Goal: Find specific page/section: Find specific page/section

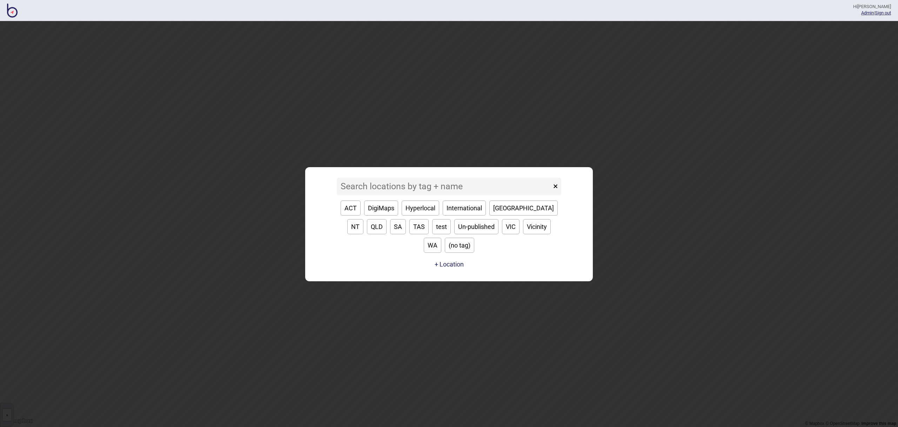
click at [502, 234] on button "VIC" at bounding box center [511, 226] width 18 height 15
type input "VIC"
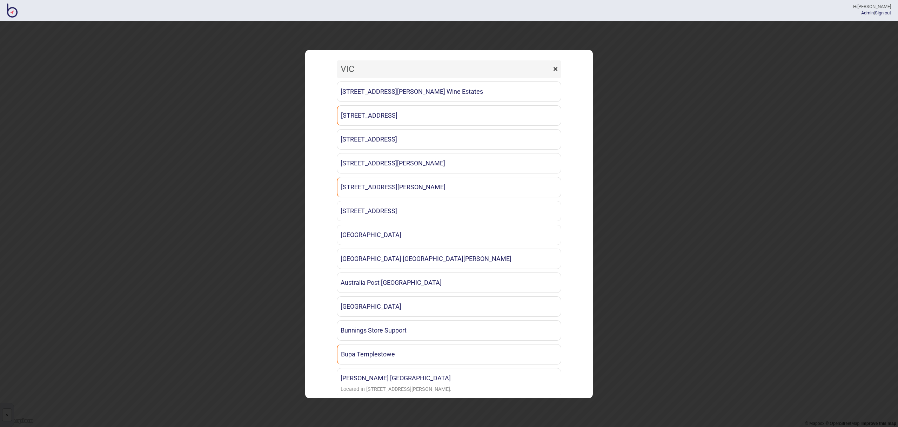
click at [558, 69] on button "×" at bounding box center [556, 69] width 12 height 18
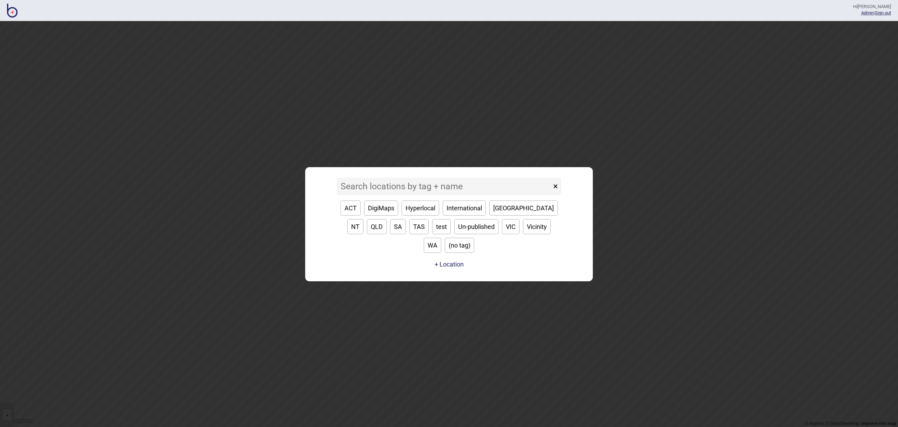
click at [442, 238] on button "WA" at bounding box center [433, 245] width 18 height 15
type input "WA"
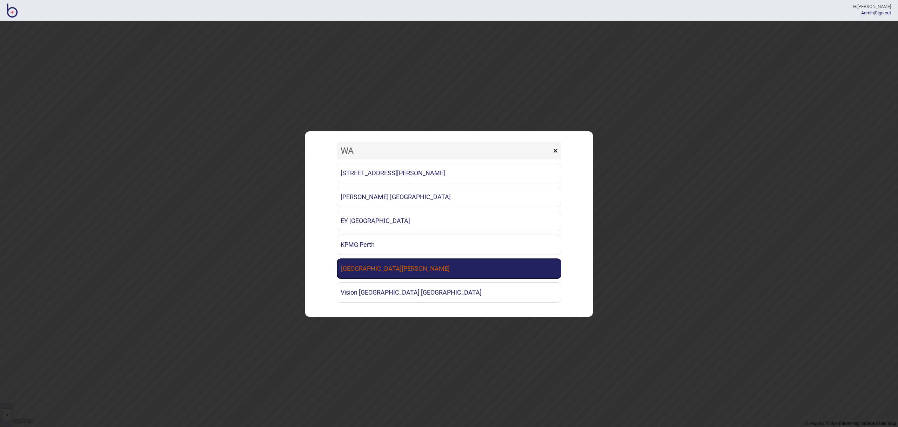
click at [436, 263] on link "[GEOGRAPHIC_DATA][PERSON_NAME]" at bounding box center [449, 268] width 225 height 20
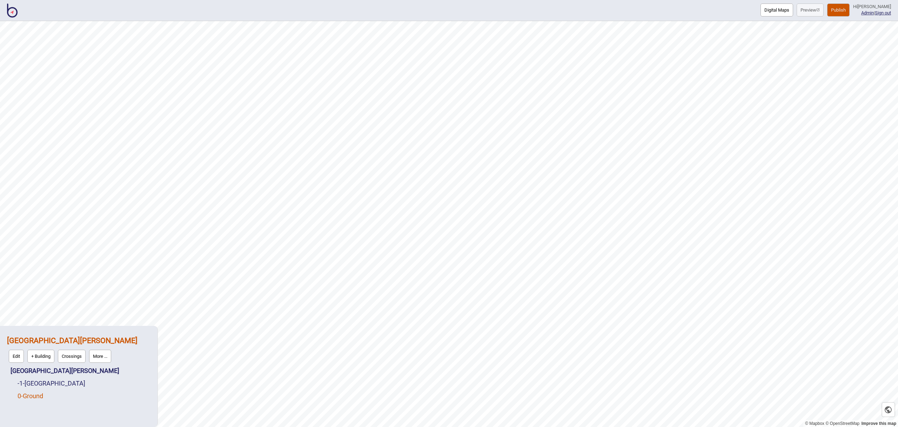
click at [39, 396] on link "0 - Ground" at bounding box center [31, 395] width 26 height 7
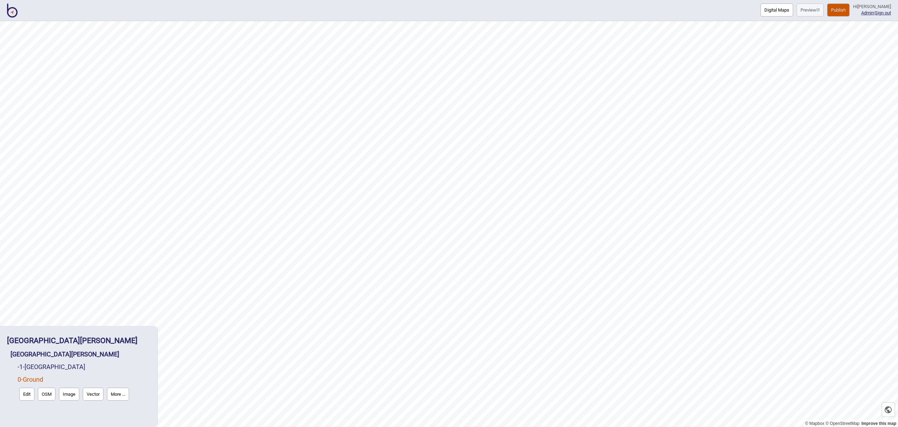
click at [25, 398] on button "Edit" at bounding box center [26, 393] width 15 height 13
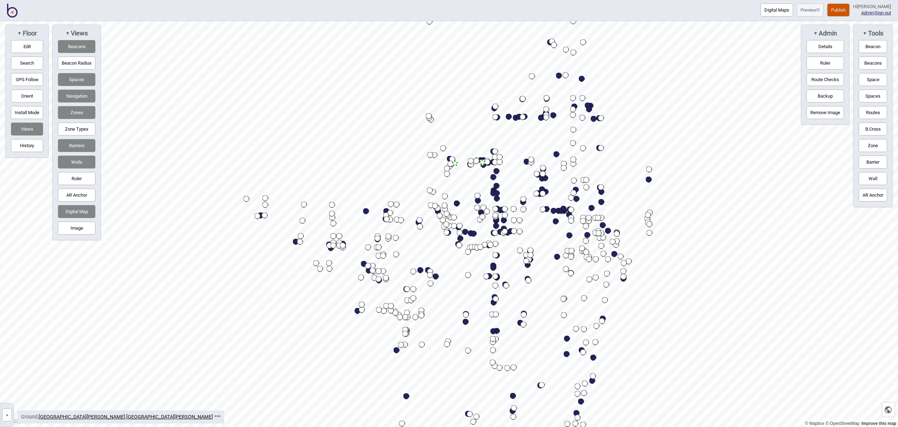
click at [72, 223] on button "Image" at bounding box center [77, 227] width 38 height 13
click at [76, 209] on button "Digital Map" at bounding box center [77, 211] width 38 height 13
drag, startPoint x: 82, startPoint y: 83, endPoint x: 83, endPoint y: 93, distance: 9.9
click at [82, 83] on button "Spaces" at bounding box center [77, 79] width 38 height 13
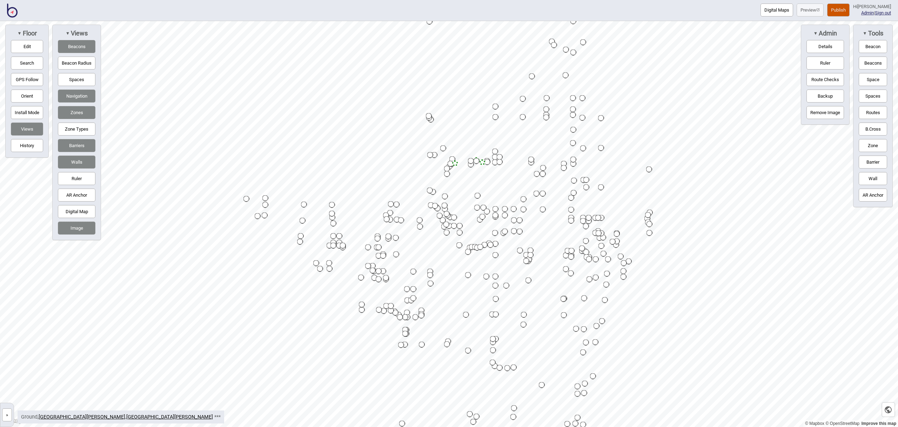
click at [82, 93] on button "Navigation" at bounding box center [77, 95] width 38 height 13
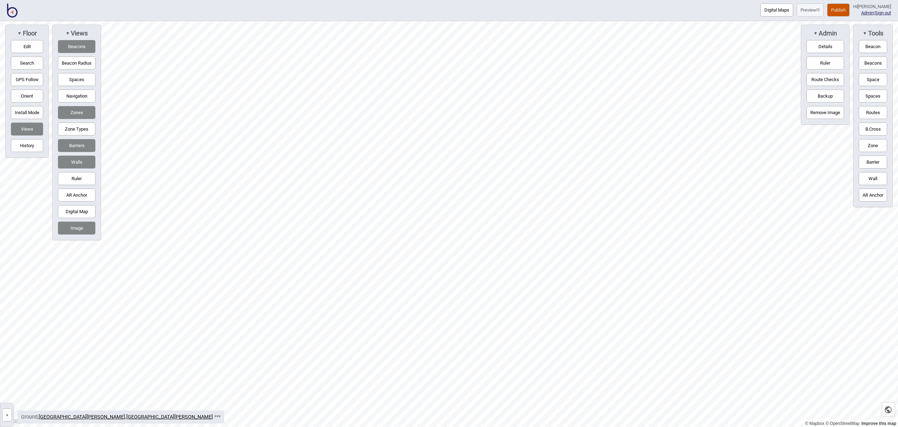
click at [73, 142] on button "Barriers" at bounding box center [77, 145] width 38 height 13
click at [81, 230] on button "Image" at bounding box center [77, 227] width 38 height 13
click at [75, 230] on button "Image" at bounding box center [77, 227] width 38 height 13
click at [78, 150] on button "Barriers" at bounding box center [77, 145] width 38 height 13
click at [77, 77] on button "Spaces" at bounding box center [77, 79] width 38 height 13
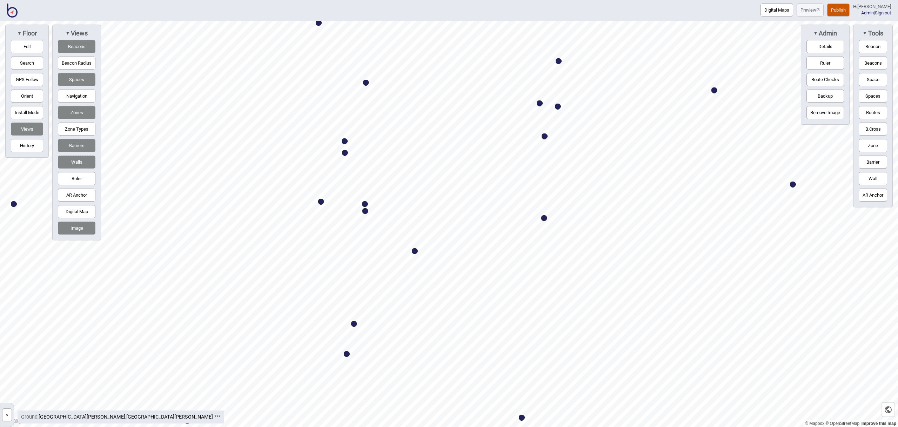
click at [80, 213] on button "Digital Map" at bounding box center [77, 211] width 38 height 13
click at [82, 213] on button "Digital Map" at bounding box center [77, 211] width 38 height 13
click at [12, 11] on img at bounding box center [12, 11] width 11 height 14
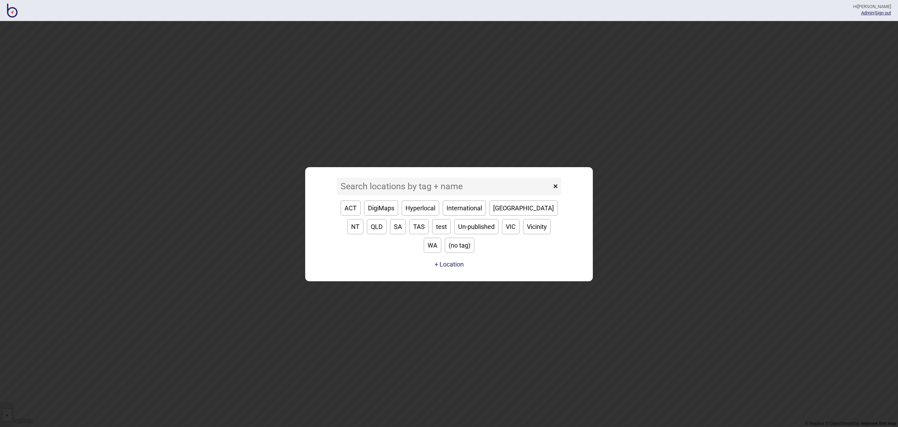
click at [502, 234] on button "VIC" at bounding box center [511, 226] width 18 height 15
type input "VIC"
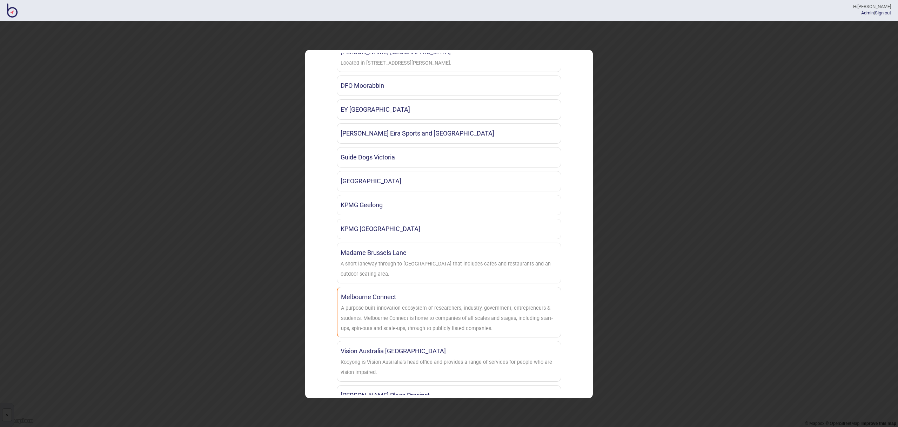
scroll to position [415, 0]
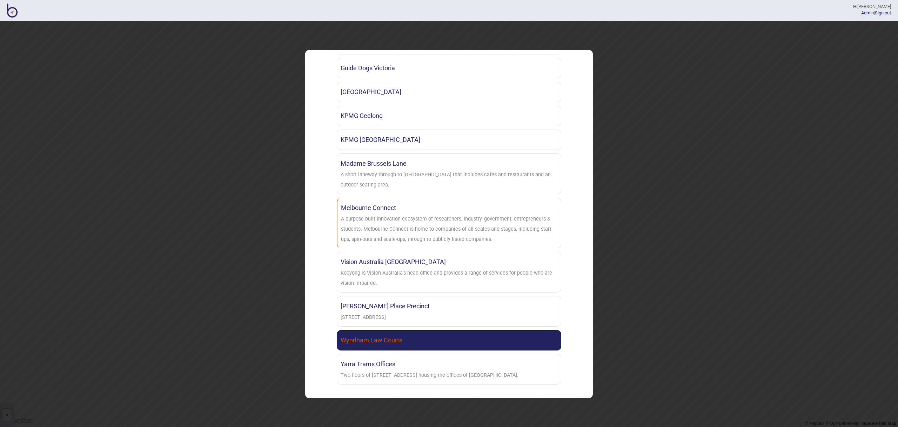
click at [413, 342] on link "Wyndham Law Courts" at bounding box center [449, 340] width 225 height 20
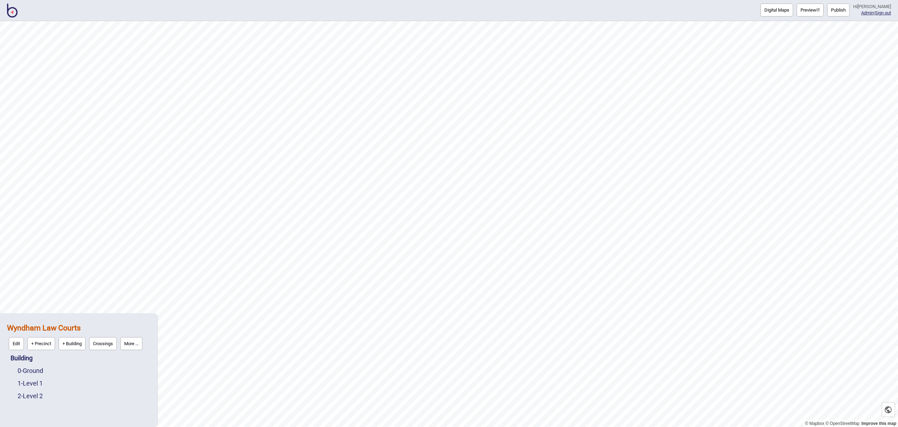
click at [15, 11] on img at bounding box center [12, 11] width 11 height 14
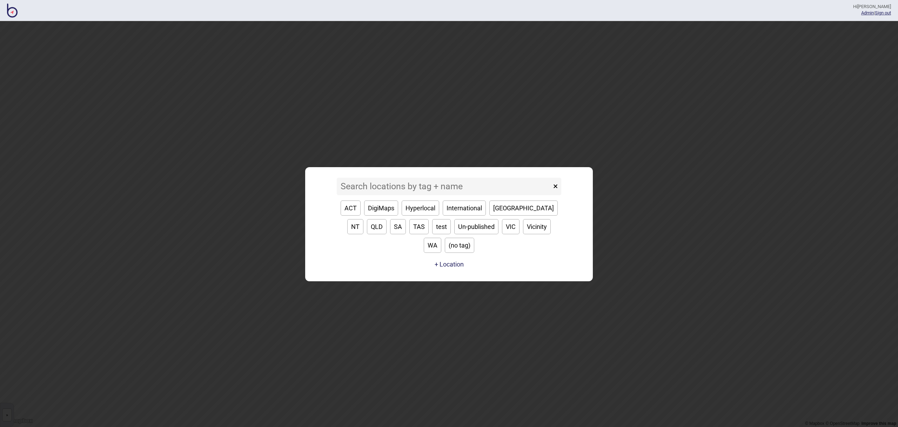
click at [353, 215] on button "ACT" at bounding box center [351, 207] width 20 height 15
type input "ACT"
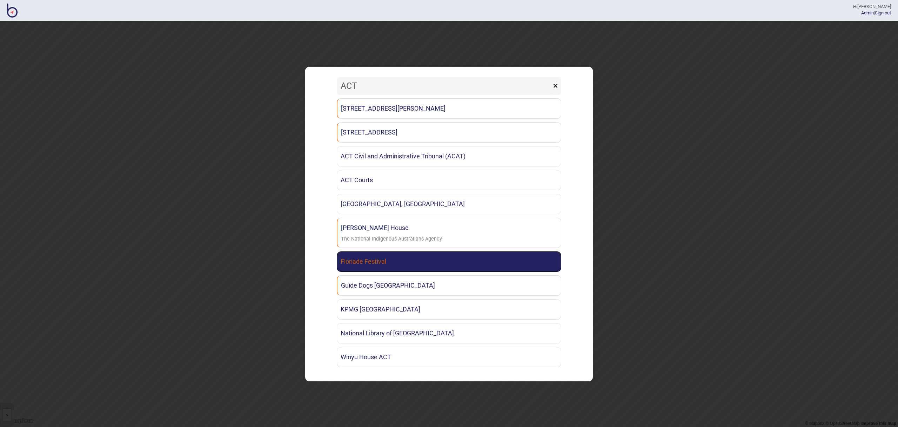
click at [451, 266] on link "Floriade Festival" at bounding box center [449, 261] width 225 height 20
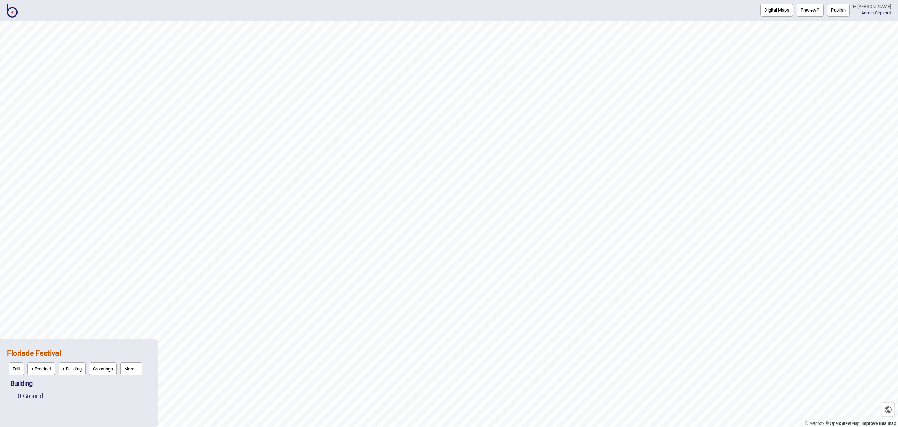
click at [136, 365] on button "More ..." at bounding box center [131, 368] width 22 height 13
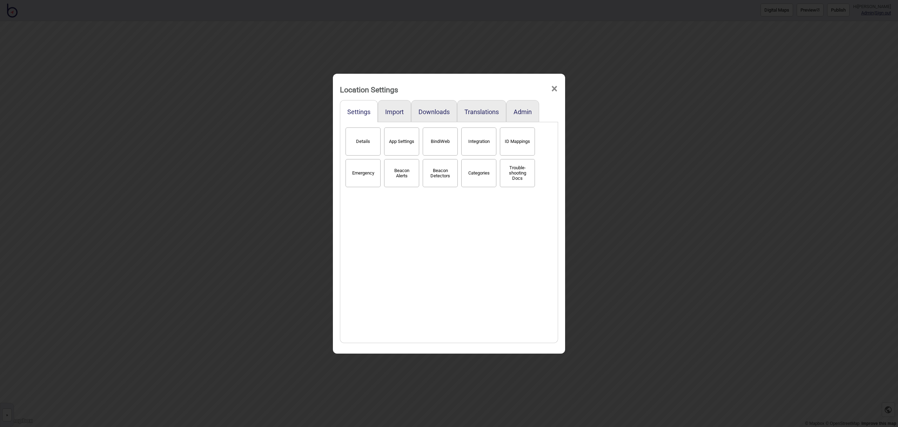
click at [431, 148] on button "BindiWeb" at bounding box center [440, 141] width 35 height 28
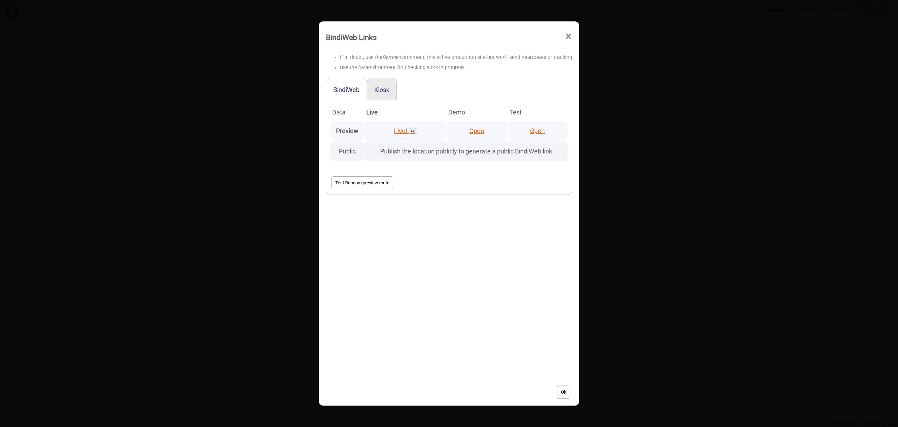
click at [478, 133] on link "Open" at bounding box center [477, 130] width 15 height 7
click at [565, 38] on span "×" at bounding box center [568, 36] width 7 height 23
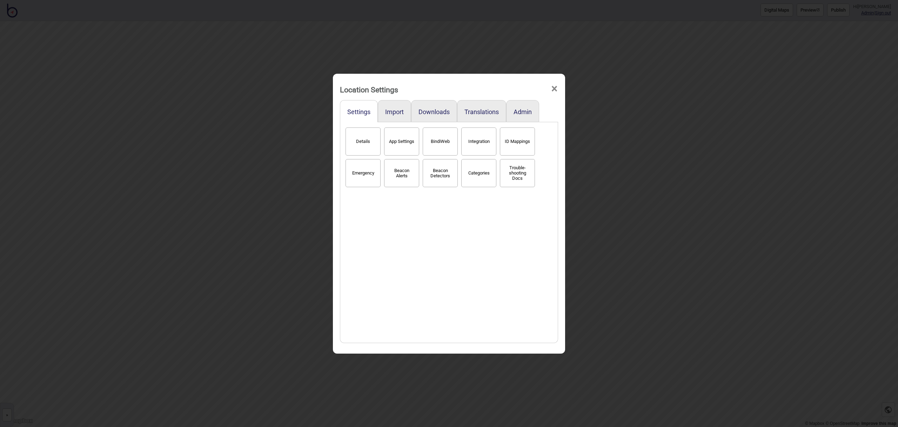
click at [557, 89] on span "×" at bounding box center [554, 88] width 7 height 23
